Goal: Transaction & Acquisition: Book appointment/travel/reservation

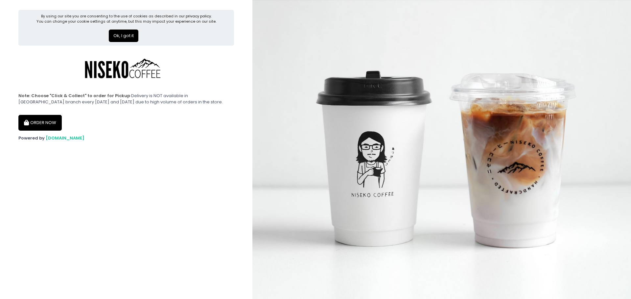
click at [122, 36] on button "Ok, I got it" at bounding box center [124, 36] width 30 height 12
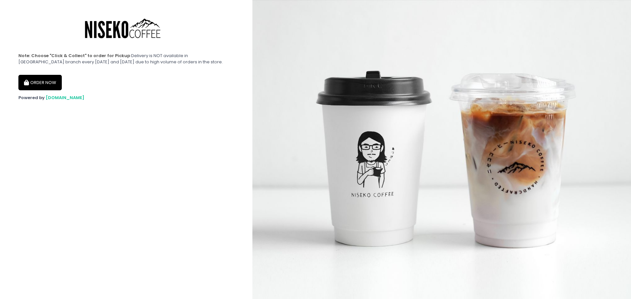
click at [50, 84] on button "ORDER NOW" at bounding box center [39, 83] width 43 height 16
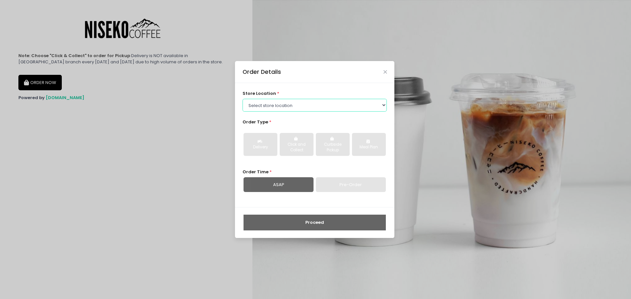
click at [332, 106] on select "Select store location [GEOGRAPHIC_DATA] [GEOGRAPHIC_DATA] Niseko Coffee [GEOGRA…" at bounding box center [315, 105] width 145 height 12
select select "65e94dc6e1872abe6e6d780e"
click at [243, 99] on select "Select store location [GEOGRAPHIC_DATA] [GEOGRAPHIC_DATA] Niseko Coffee [GEOGRA…" at bounding box center [315, 105] width 145 height 12
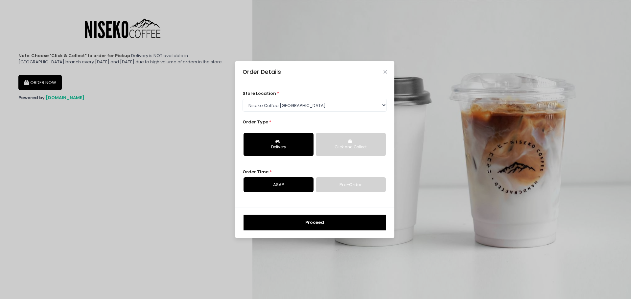
click at [333, 188] on link "Pre-Order" at bounding box center [351, 185] width 70 height 15
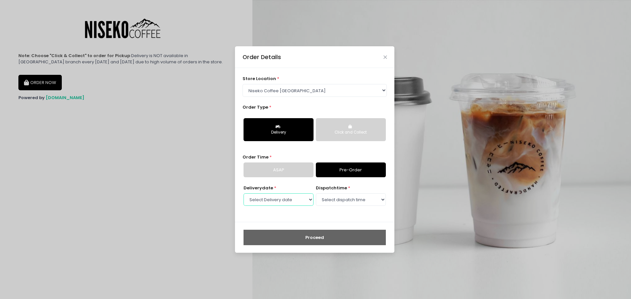
click at [297, 197] on select "Select Delivery date [DATE] [DATE] [DATE] [DATE] [DATE] [DATE] [DATE] [DATE] [D…" at bounding box center [279, 200] width 70 height 12
select select "[DATE]"
click at [244, 194] on select "Select Delivery date [DATE] [DATE] [DATE] [DATE] [DATE] [DATE] [DATE] [DATE] [D…" at bounding box center [279, 200] width 70 height 12
click at [358, 198] on select "Select dispatch time 09:30 AM - 10:00 AM 10:00 AM - 10:30 AM 10:30 AM - 11:00 A…" at bounding box center [351, 200] width 70 height 12
select select "09:30"
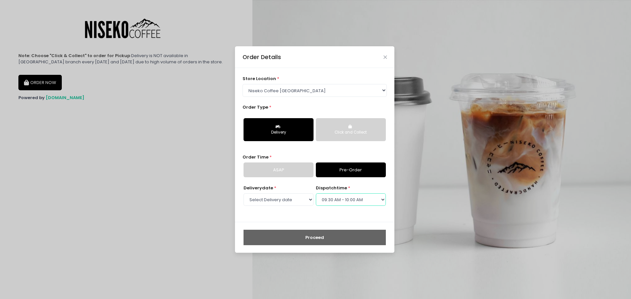
click at [316, 194] on select "Select dispatch time 09:30 AM - 10:00 AM 10:00 AM - 10:30 AM 10:30 AM - 11:00 A…" at bounding box center [351, 200] width 70 height 12
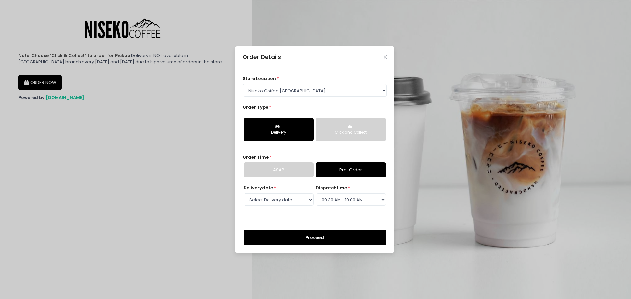
click at [324, 232] on button "Proceed" at bounding box center [315, 238] width 142 height 16
